Goal: Task Accomplishment & Management: Manage account settings

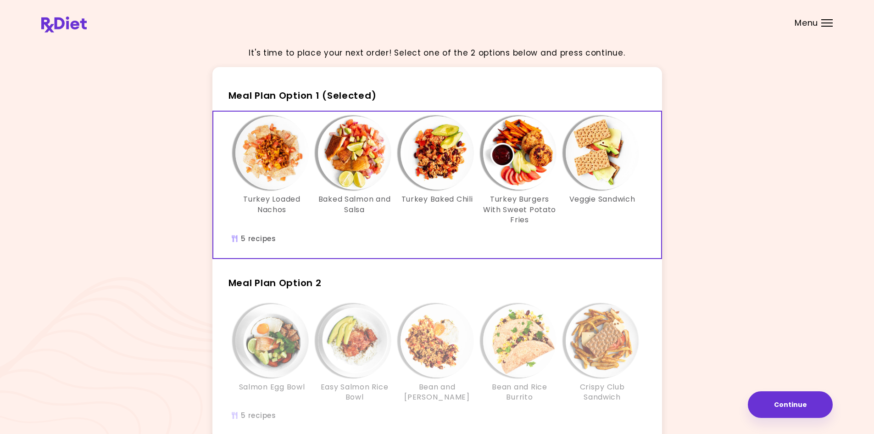
click at [280, 149] on img "Info - Turkey Loaded Nachos - Meal Plan Option 1 (Selected)" at bounding box center [271, 152] width 73 height 73
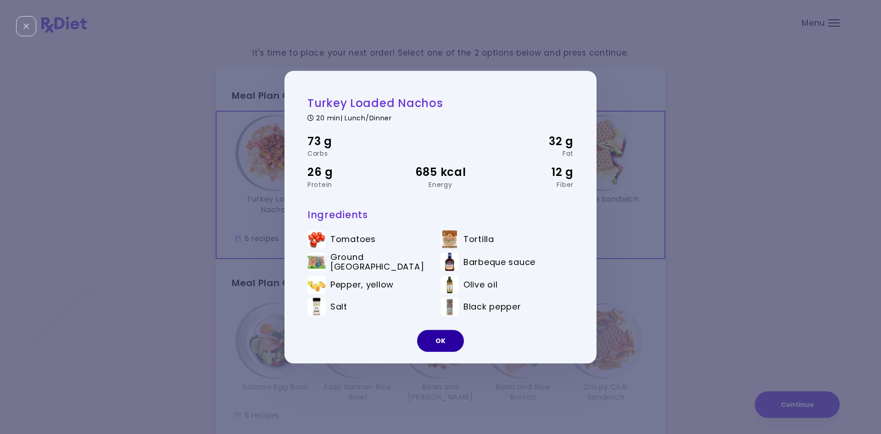
click at [447, 342] on button "OK" at bounding box center [440, 340] width 47 height 22
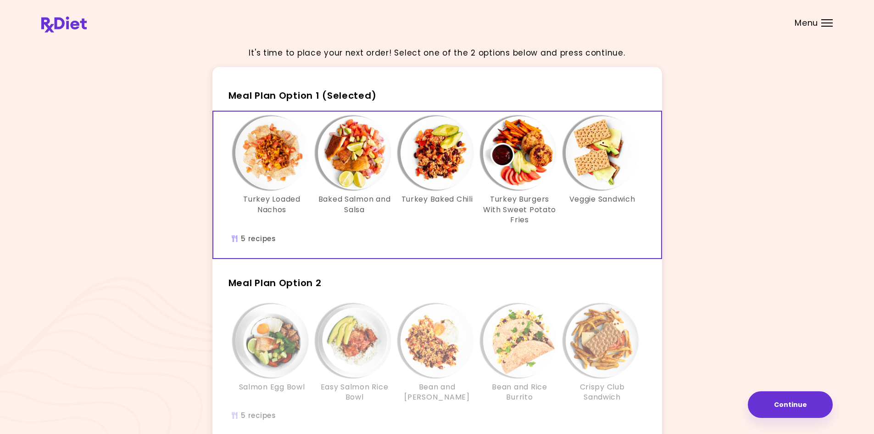
click at [61, 27] on img at bounding box center [63, 25] width 45 height 16
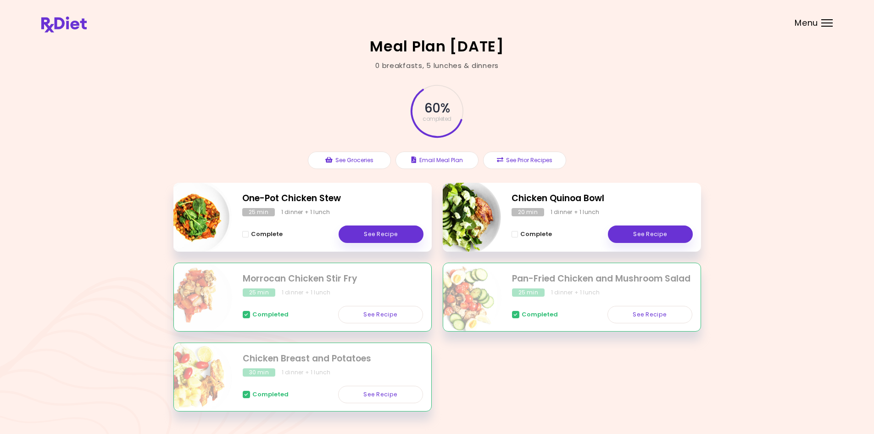
click at [822, 21] on div "Menu" at bounding box center [826, 22] width 11 height 7
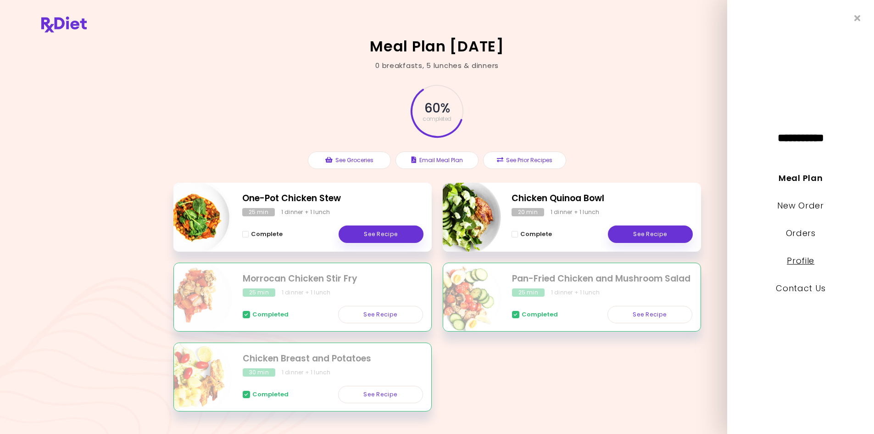
click at [807, 264] on link "Profile" at bounding box center [801, 260] width 28 height 11
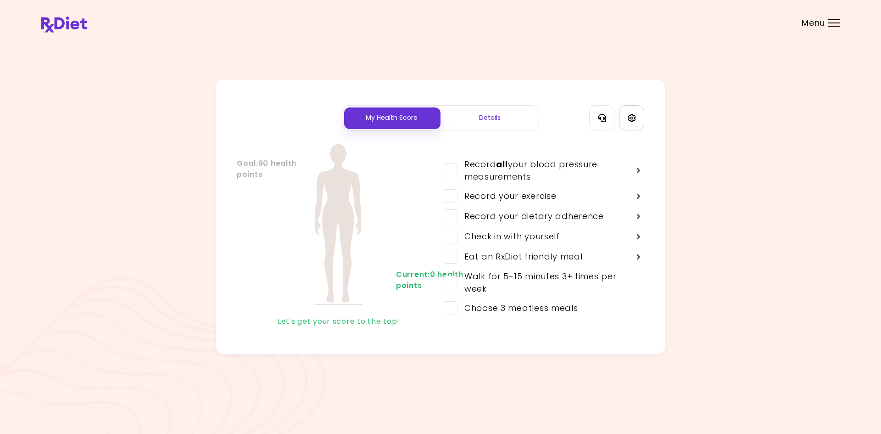
click at [628, 116] on icon "Settings" at bounding box center [632, 118] width 8 height 8
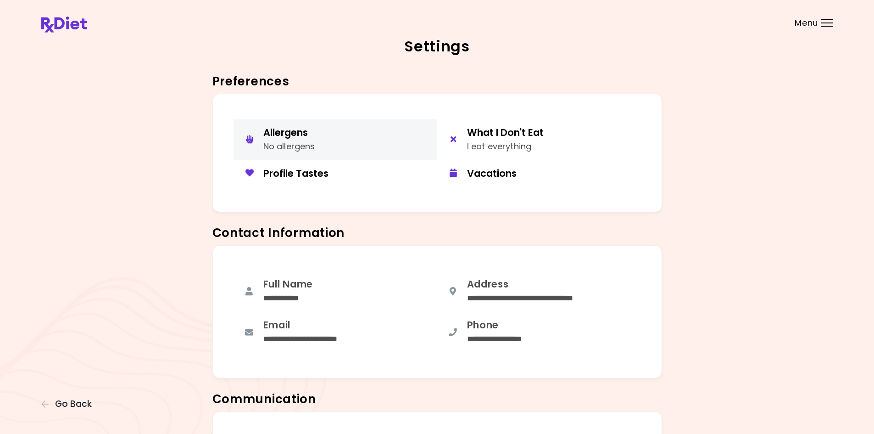
click at [316, 129] on button "Allergens No allergens" at bounding box center [336, 139] width 204 height 41
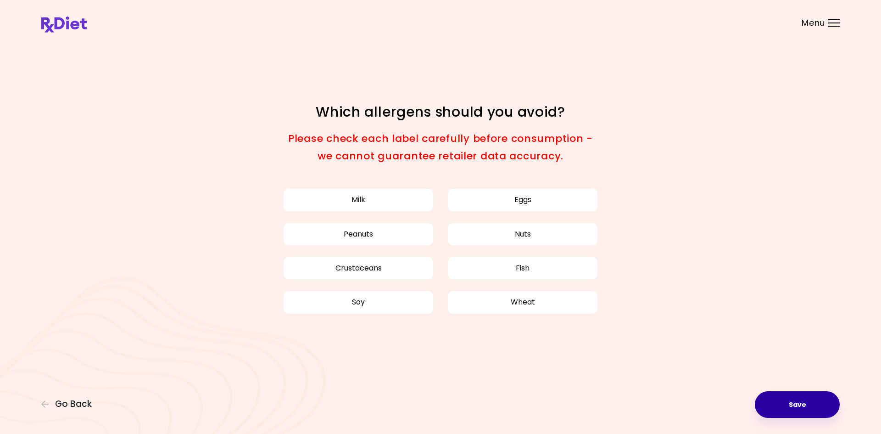
click at [793, 407] on button "Save" at bounding box center [797, 404] width 85 height 27
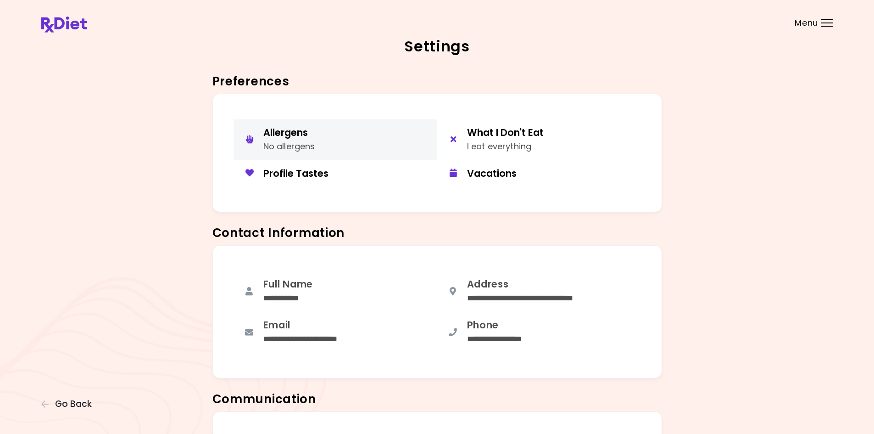
click at [335, 141] on button "Allergens No allergens" at bounding box center [336, 139] width 204 height 41
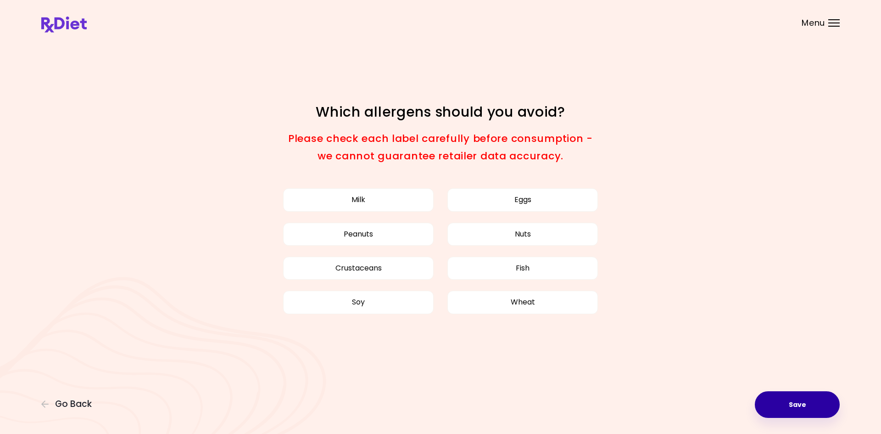
click at [809, 406] on button "Save" at bounding box center [797, 404] width 85 height 27
